Goal: Transaction & Acquisition: Subscribe to service/newsletter

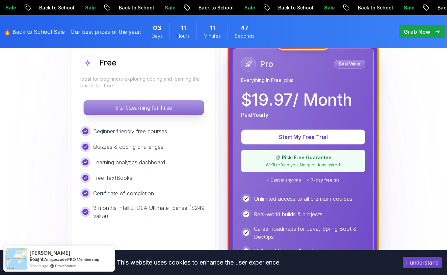
click at [190, 113] on p "Start Learning for Free" at bounding box center [144, 108] width 120 height 14
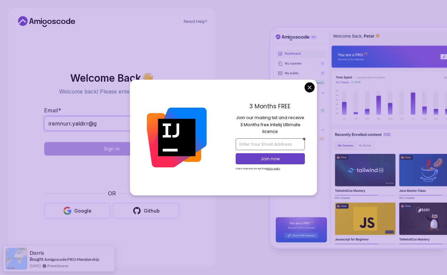
type input "iremnurr.yaldirr@g"
click at [263, 144] on input "email" at bounding box center [270, 144] width 69 height 11
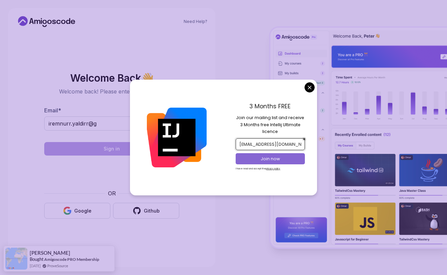
type input "[EMAIL_ADDRESS][DOMAIN_NAME]"
click at [252, 162] on p "Join now" at bounding box center [271, 159] width 56 height 6
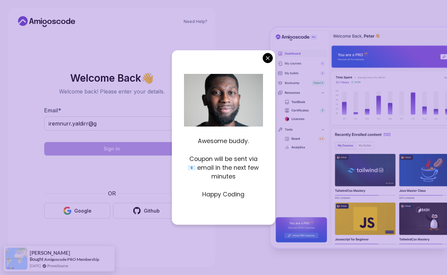
click at [266, 62] on body "Need Help? Welcome Back 👋 Welcome back! Please enter your details. Email * irem…" at bounding box center [223, 137] width 447 height 275
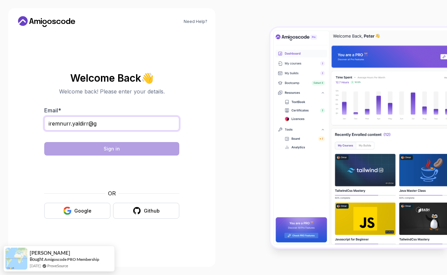
click at [141, 127] on input "iremnurr.yaldirr@g" at bounding box center [111, 124] width 135 height 14
drag, startPoint x: 123, startPoint y: 122, endPoint x: 127, endPoint y: 121, distance: 4.5
click at [127, 121] on input "[EMAIL_ADDRESS][DOMAIN_NAME]" at bounding box center [111, 124] width 135 height 14
type input "[EMAIL_ADDRESS][DOMAIN_NAME]"
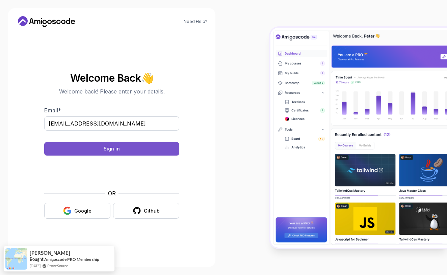
click at [88, 148] on button "Sign in" at bounding box center [111, 149] width 135 height 14
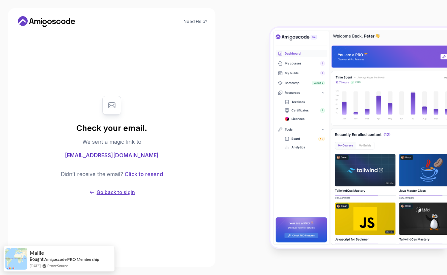
click at [110, 194] on p "Go back to sigin" at bounding box center [116, 192] width 39 height 7
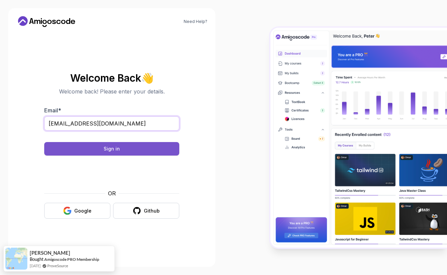
type input "[EMAIL_ADDRESS][DOMAIN_NAME]"
click at [77, 150] on button "Sign in" at bounding box center [111, 149] width 135 height 14
